Goal: Information Seeking & Learning: Get advice/opinions

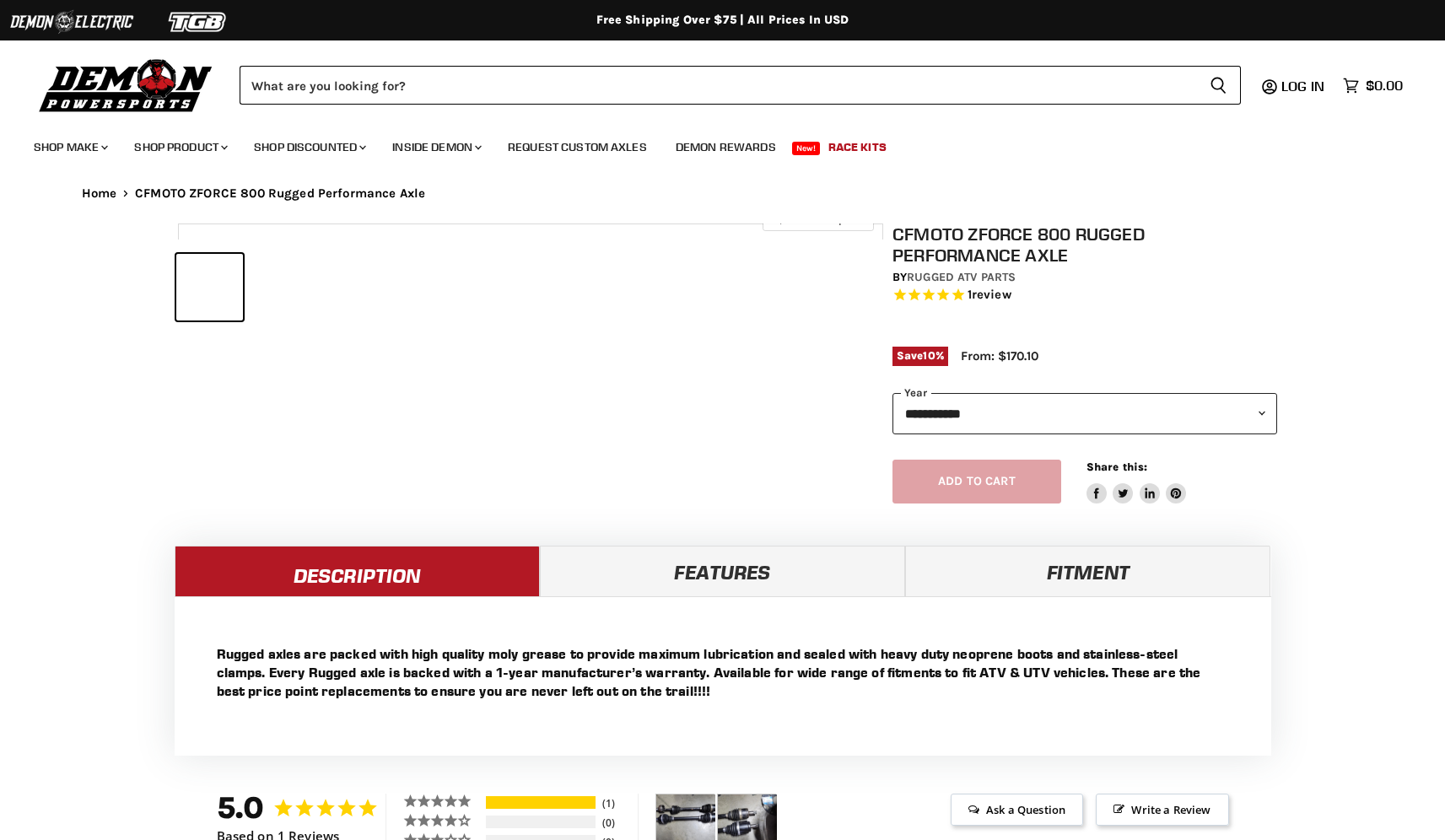
select select "******"
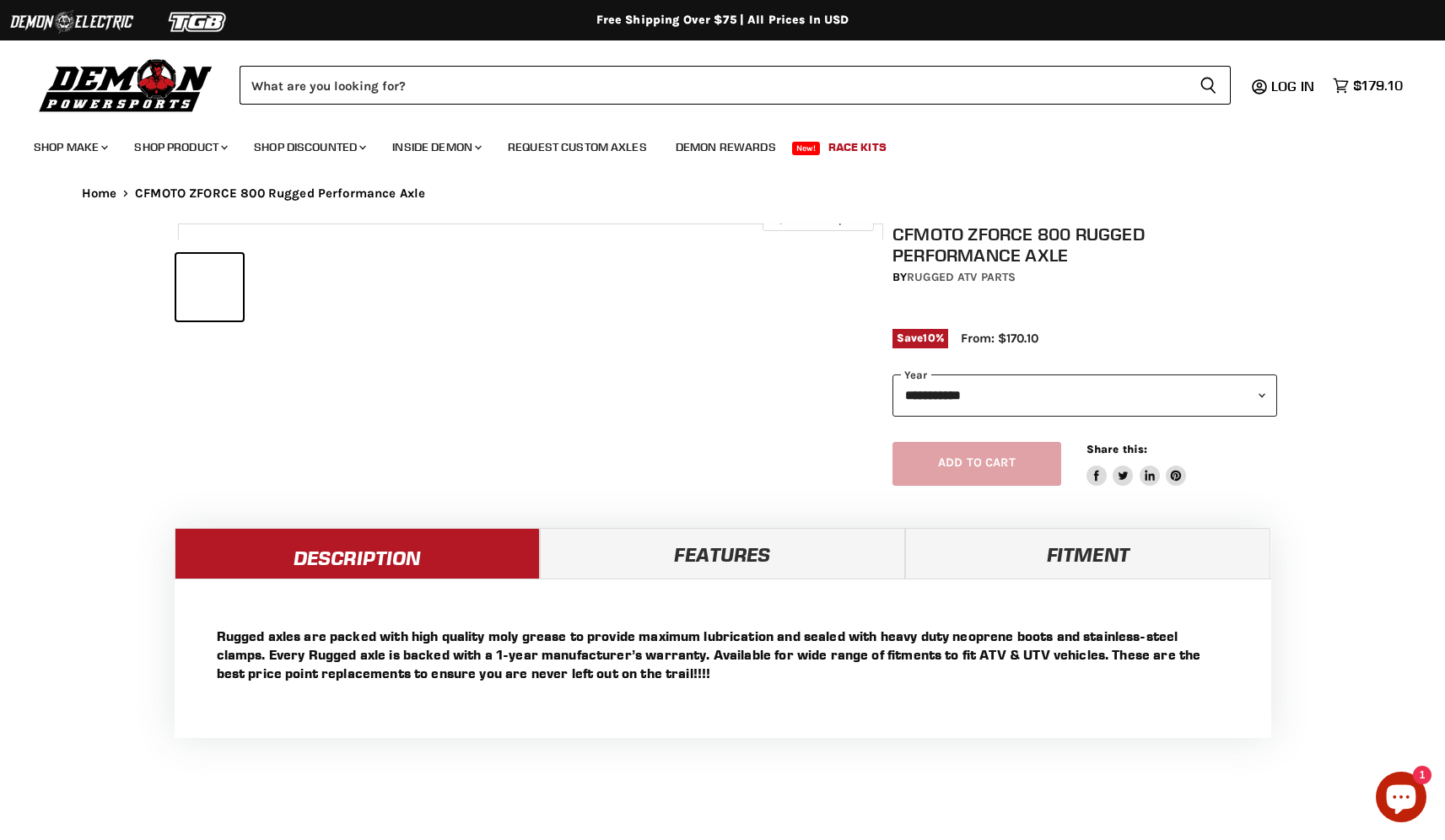
select select "******"
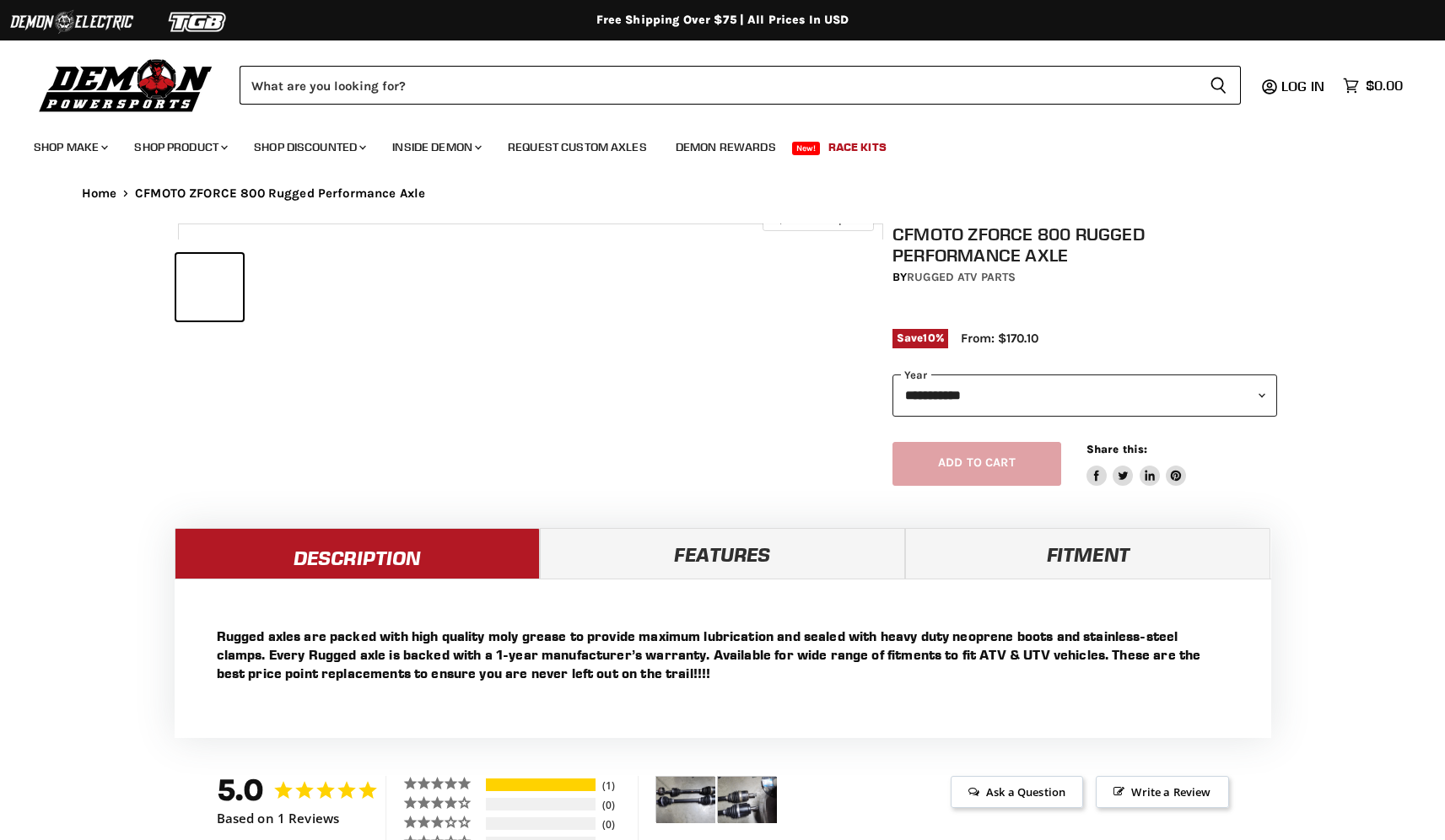
select select "******"
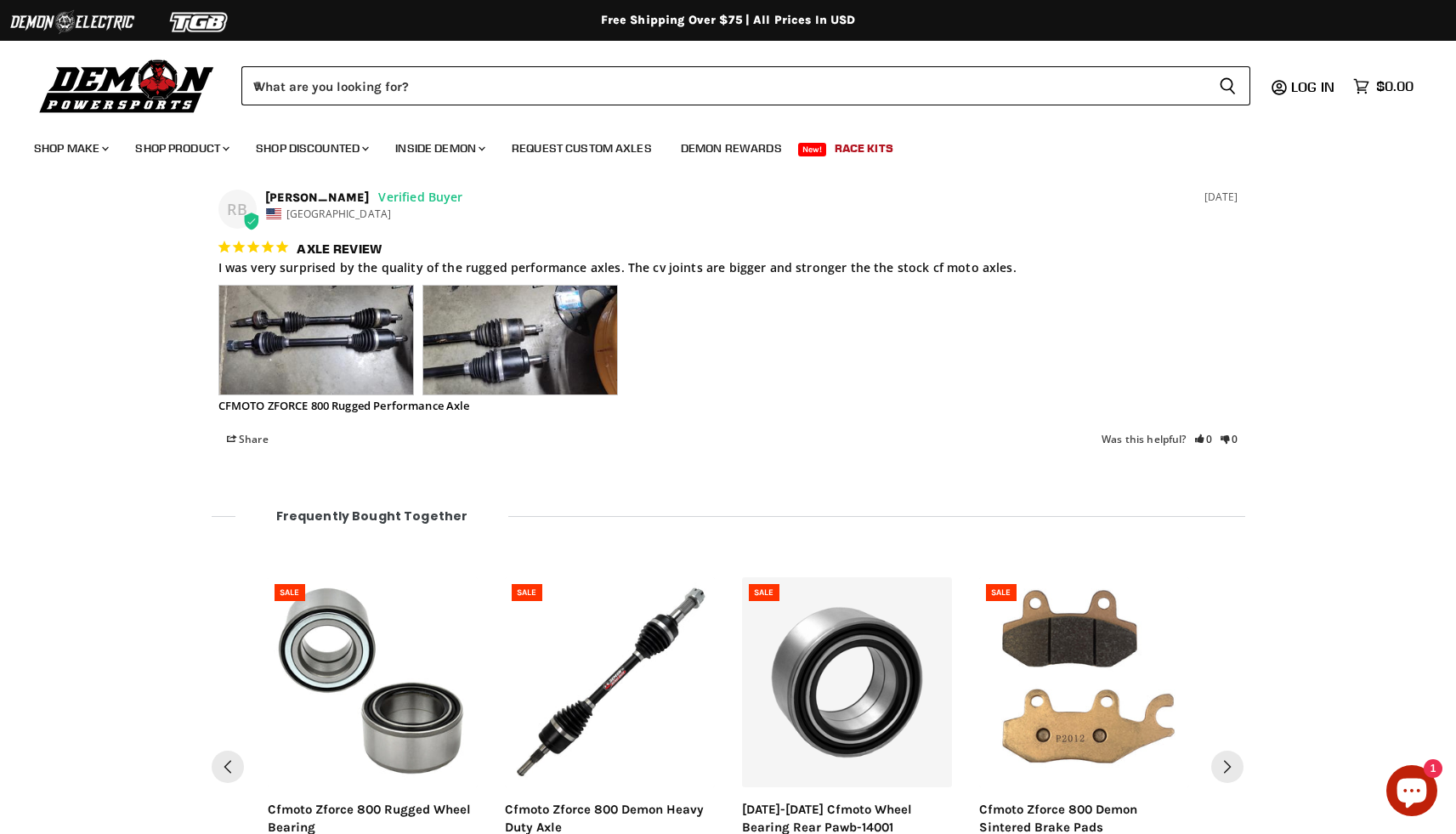
scroll to position [1317, 0]
